Goal: Complete application form: Complete application form

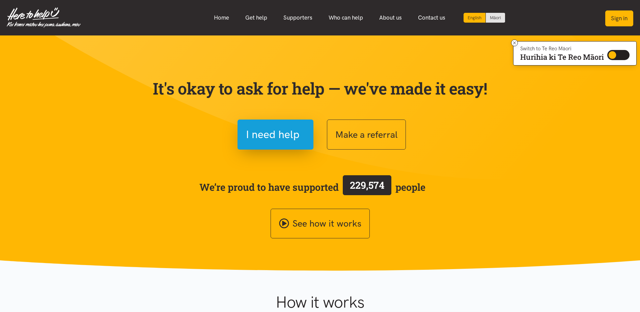
click at [610, 15] on button "Sign in" at bounding box center [619, 18] width 28 height 16
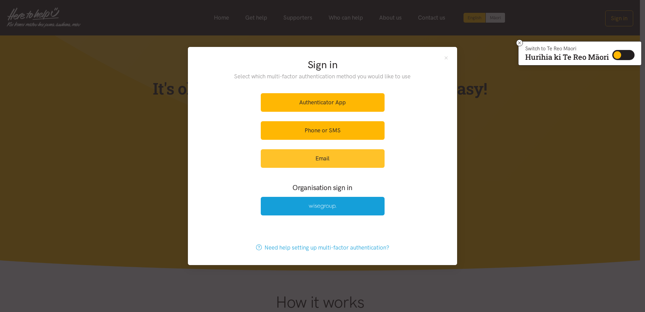
click at [312, 163] on link "Email" at bounding box center [323, 158] width 124 height 19
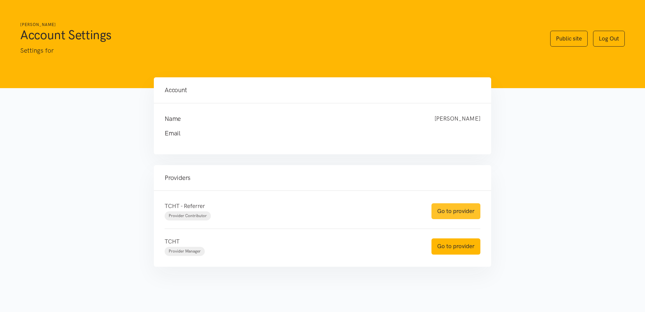
click at [447, 212] on link "Go to provider" at bounding box center [456, 211] width 49 height 16
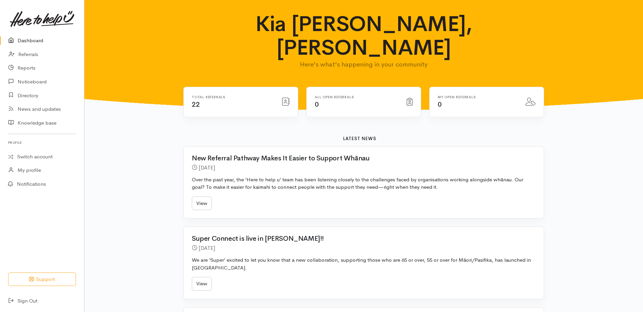
click at [284, 98] on icon at bounding box center [285, 102] width 8 height 8
click at [194, 100] on span "22" at bounding box center [196, 104] width 8 height 8
click at [26, 53] on link "Referrals" at bounding box center [42, 55] width 84 height 14
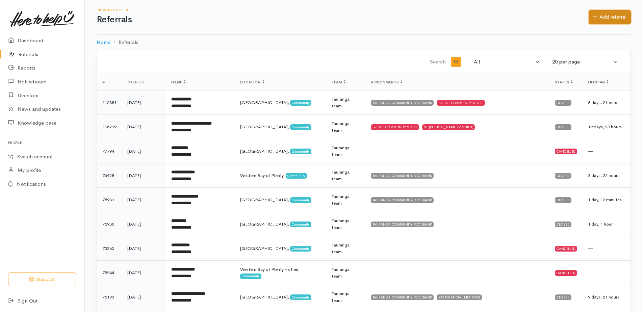
click at [592, 20] on link "Add referral" at bounding box center [609, 17] width 42 height 14
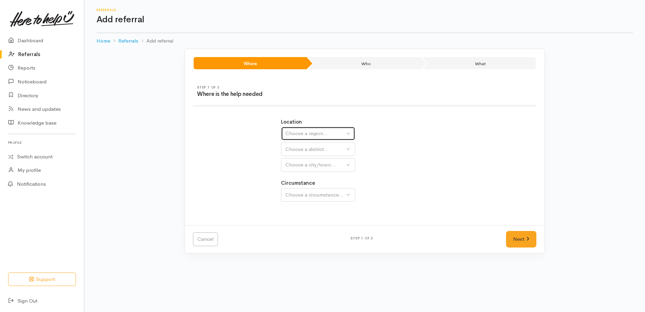
click at [325, 135] on div "Choose a region..." at bounding box center [315, 134] width 59 height 8
click at [303, 186] on span "Bay of Plenty" at bounding box center [305, 187] width 30 height 8
select select "4"
select select
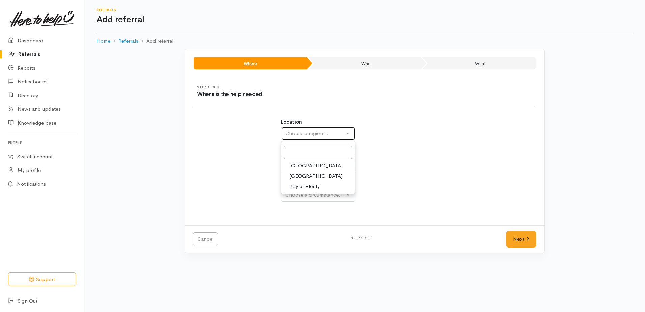
select select
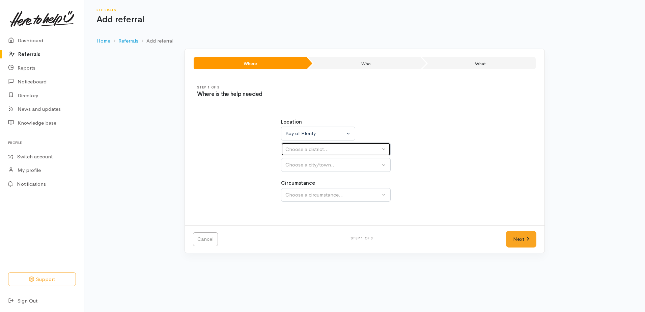
click at [306, 152] on div "Choose a district..." at bounding box center [333, 149] width 95 height 8
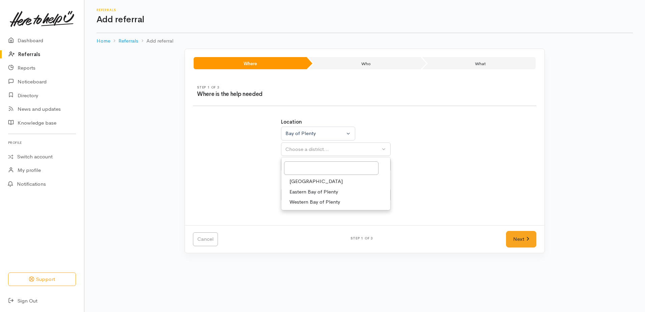
click at [303, 183] on span "[GEOGRAPHIC_DATA]" at bounding box center [316, 182] width 53 height 8
select select "6"
select select
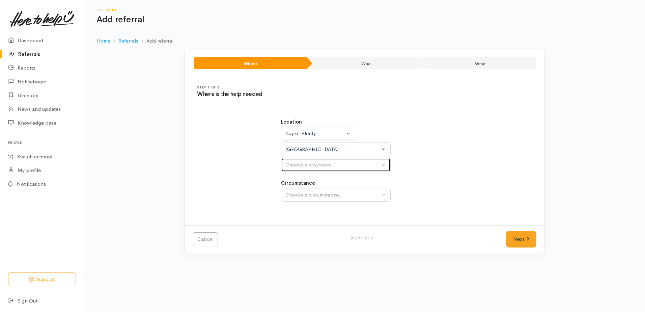
click at [303, 171] on button "Choose a city/town..." at bounding box center [336, 165] width 110 height 14
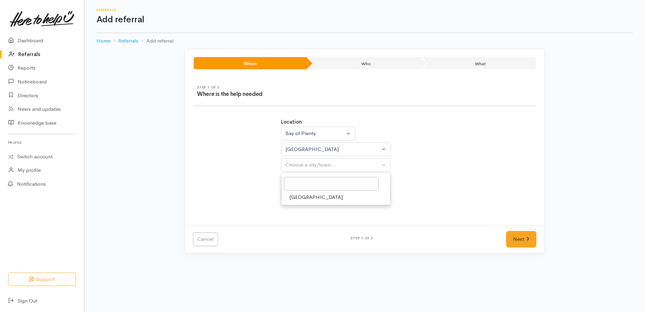
click at [301, 199] on span "[GEOGRAPHIC_DATA]" at bounding box center [316, 197] width 53 height 8
select select "4"
click at [303, 194] on div "Choose a circumstance..." at bounding box center [333, 195] width 95 height 8
click at [305, 228] on span "Community" at bounding box center [303, 227] width 26 height 8
select select "2"
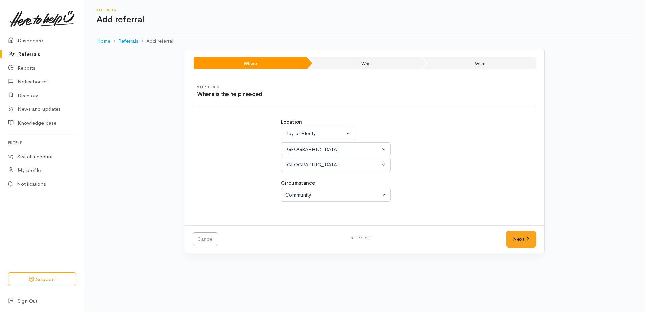
click at [443, 212] on div "Location Auckland Waikato Bay of Plenty Bay of Plenty Auckland Waikato Bay of P…" at bounding box center [365, 163] width 176 height 107
click at [522, 239] on link "Next" at bounding box center [521, 239] width 30 height 17
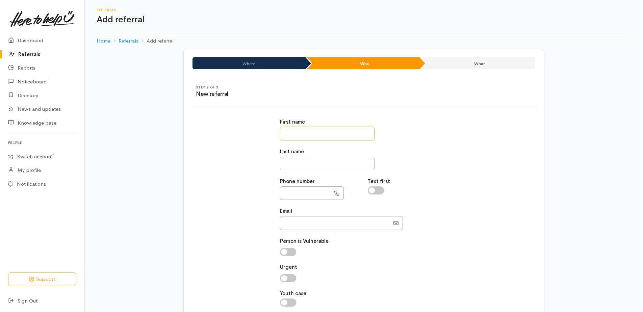
click at [301, 131] on input "text" at bounding box center [327, 134] width 95 height 14
click at [482, 158] on div "First name Last name Phone number Text first Email" at bounding box center [364, 216] width 352 height 212
click at [291, 137] on input "text" at bounding box center [327, 134] width 95 height 14
type input "*******"
click at [315, 160] on input "text" at bounding box center [327, 164] width 95 height 14
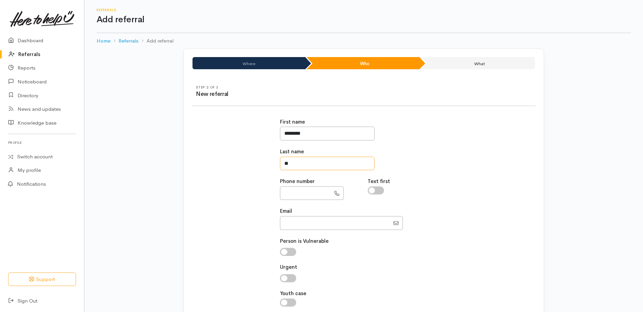
type input "*"
type input "*****"
click at [288, 196] on input "text" at bounding box center [305, 193] width 51 height 14
type input "**********"
click at [319, 209] on div "Email" at bounding box center [364, 218] width 168 height 22
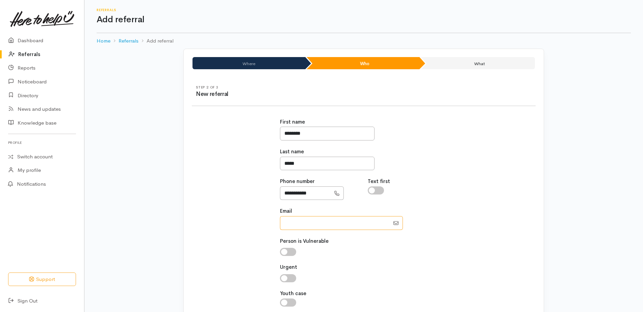
click at [297, 225] on input "Email" at bounding box center [335, 223] width 110 height 14
type input "rebekah.m.white15@gmail.com"
click at [290, 278] on input "checkbox" at bounding box center [288, 278] width 16 height 8
checkbox input "true"
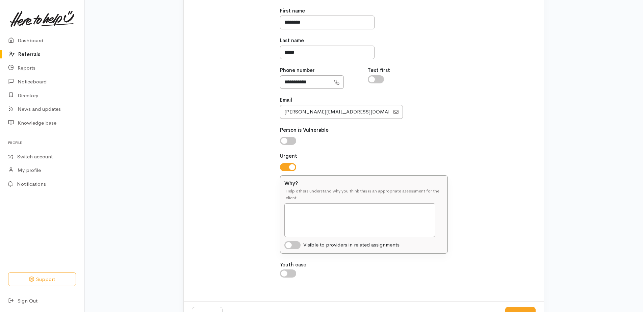
scroll to position [136, 0]
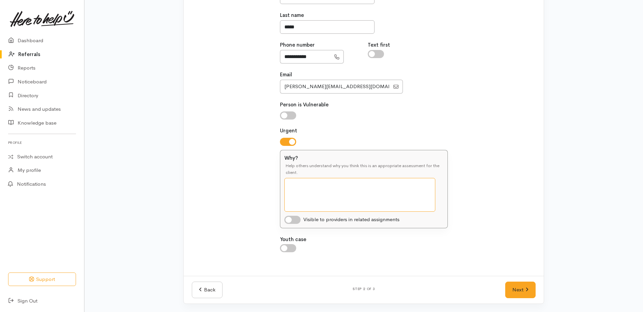
click at [293, 188] on textarea "Why?" at bounding box center [359, 195] width 151 height 34
type textarea "Client has come from homelessness - living in a tent to Transitional Housing. S…"
click at [474, 190] on div "**********" at bounding box center [364, 121] width 352 height 294
click at [513, 288] on link "Next" at bounding box center [520, 289] width 30 height 17
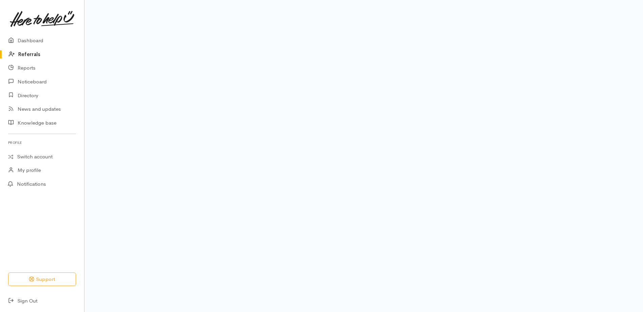
scroll to position [41, 0]
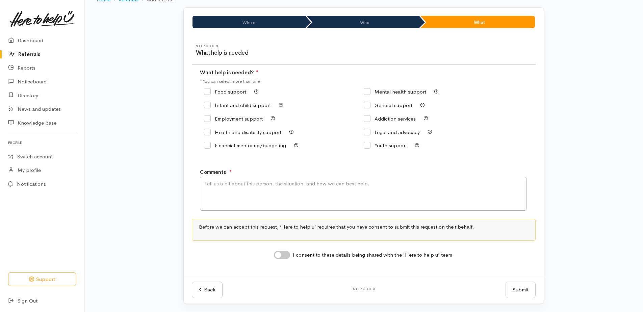
click at [209, 91] on input "Food support" at bounding box center [225, 91] width 42 height 5
checkbox input "true"
click at [236, 184] on textarea "Comments" at bounding box center [363, 194] width 326 height 34
type textarea "Rebekah requires a food parcel to get her started. Just come from living in a t…"
click at [287, 255] on input "I consent to these details being shared with the 'Here to help u' team." at bounding box center [282, 255] width 16 height 8
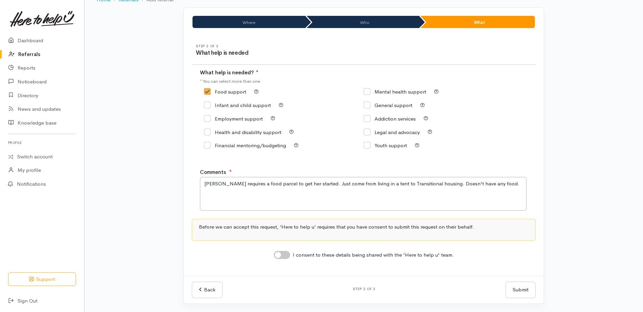
checkbox input "true"
click at [498, 186] on textarea "Rebekah requires a food parcel to get her started. Just come from living in a t…" at bounding box center [363, 194] width 326 height 34
drag, startPoint x: 297, startPoint y: 191, endPoint x: 301, endPoint y: 191, distance: 4.1
click at [298, 191] on textarea "Rebekah requires a food parcel to get her started. Just come from living in a t…" at bounding box center [363, 194] width 326 height 34
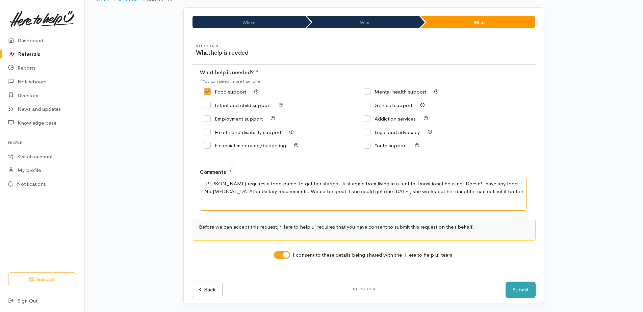
type textarea "[PERSON_NAME] requires a food parcel to get her started. Just come from living …"
click at [521, 291] on button "Submit" at bounding box center [520, 289] width 30 height 17
